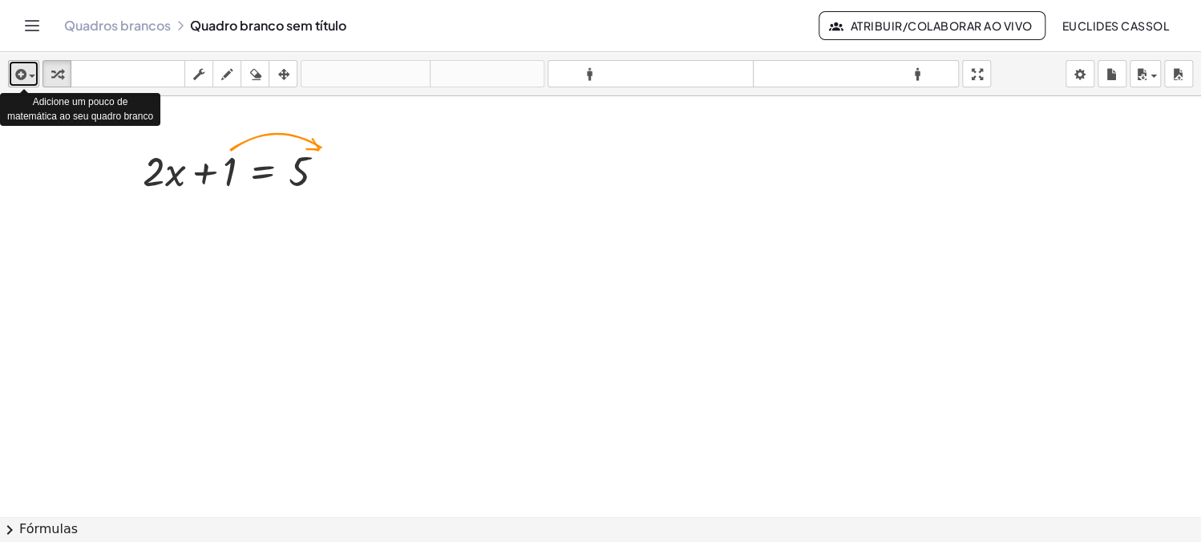
click at [26, 76] on span "button" at bounding box center [27, 76] width 3 height 11
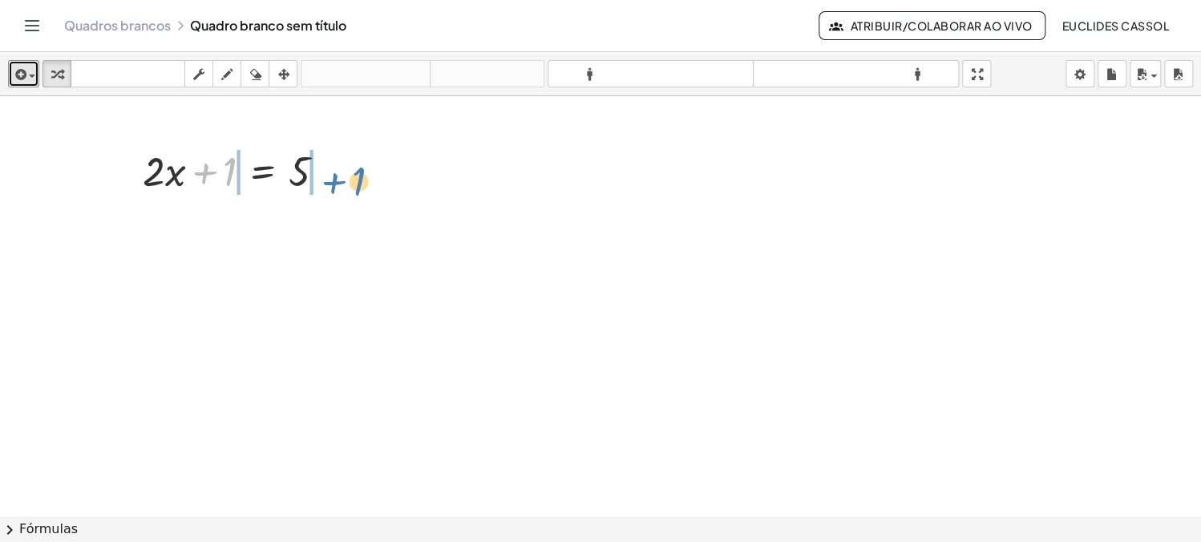
drag, startPoint x: 207, startPoint y: 169, endPoint x: 336, endPoint y: 180, distance: 129.5
click at [336, 180] on div at bounding box center [241, 170] width 212 height 55
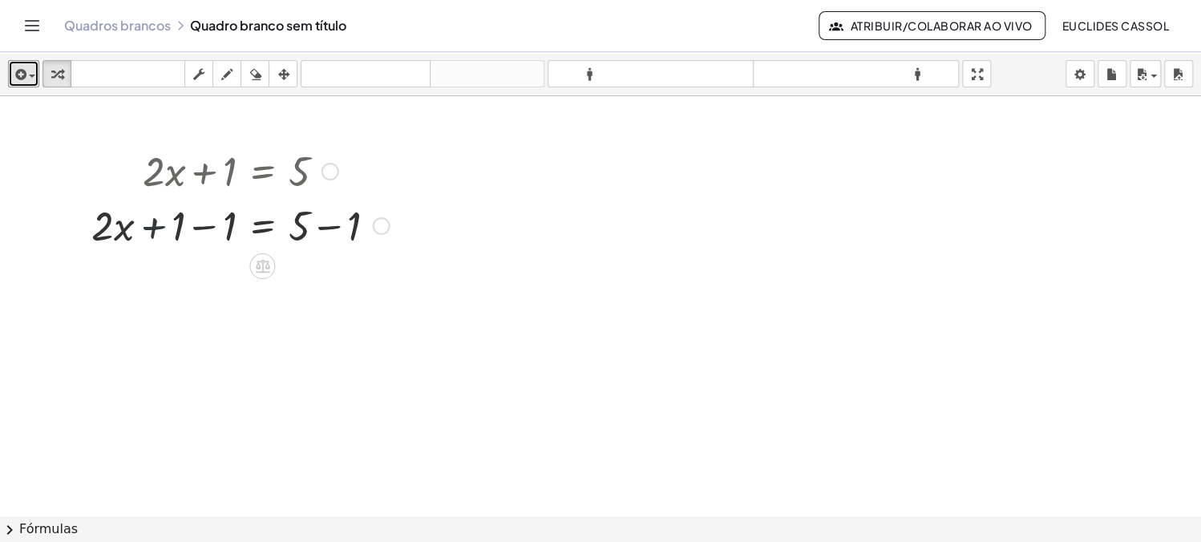
click at [149, 233] on div at bounding box center [240, 224] width 314 height 55
click at [200, 228] on div at bounding box center [240, 224] width 314 height 55
click at [339, 281] on div at bounding box center [240, 279] width 314 height 55
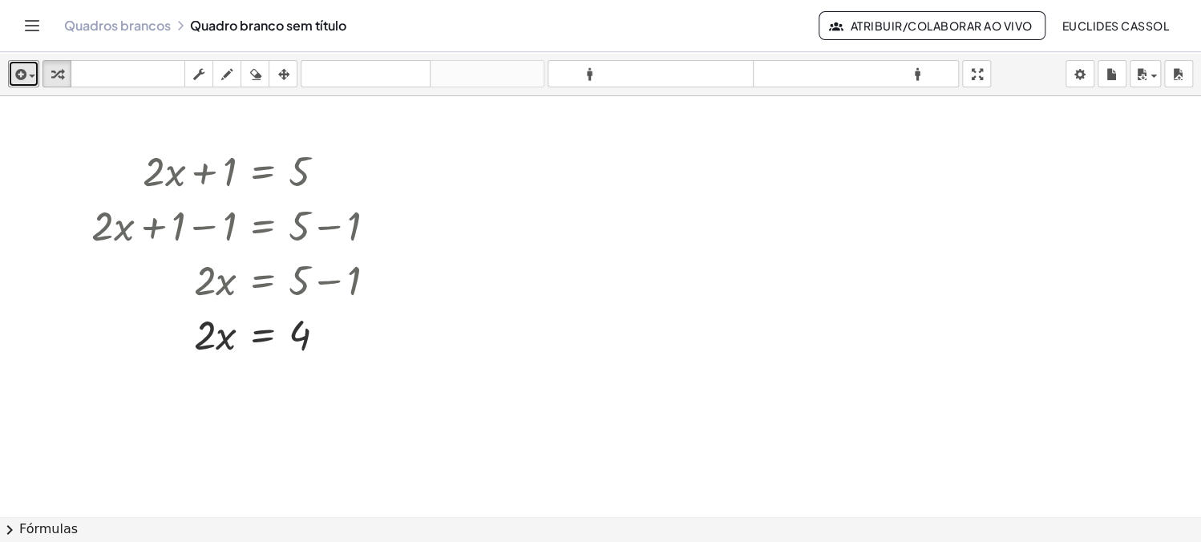
drag, startPoint x: 210, startPoint y: 371, endPoint x: 309, endPoint y: 374, distance: 98.6
drag, startPoint x: 204, startPoint y: 349, endPoint x: 286, endPoint y: 389, distance: 91.8
click at [225, 404] on div at bounding box center [240, 401] width 314 height 80
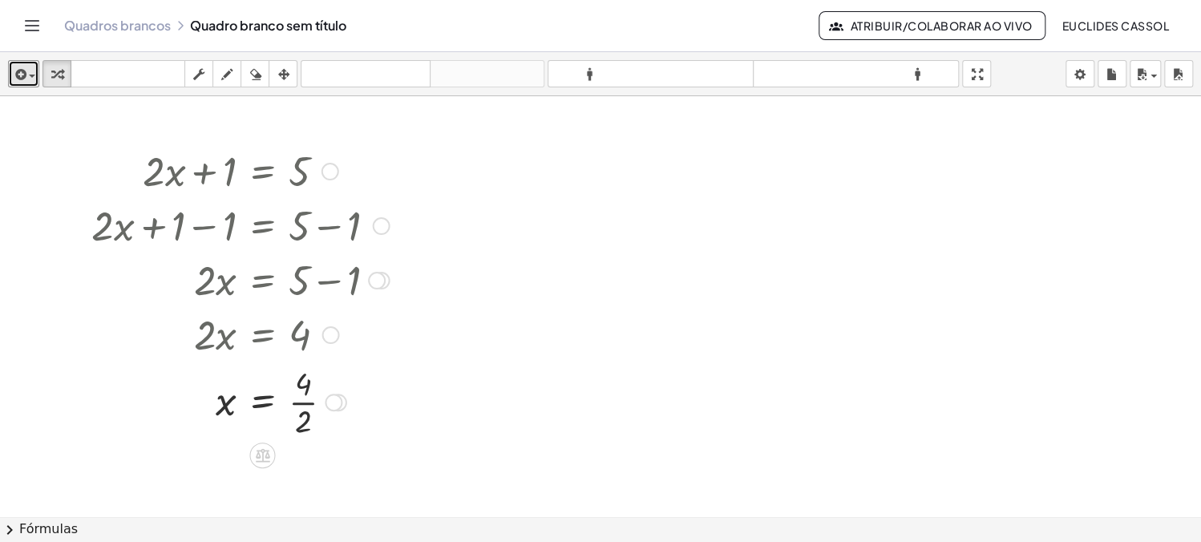
click at [306, 406] on div at bounding box center [240, 401] width 314 height 80
click at [306, 406] on div at bounding box center [240, 400] width 314 height 53
